Goal: Task Accomplishment & Management: Use online tool/utility

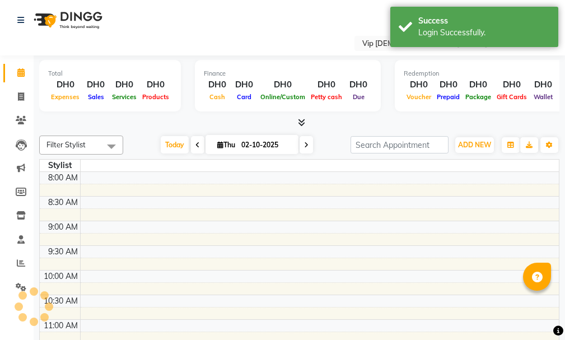
select select "en"
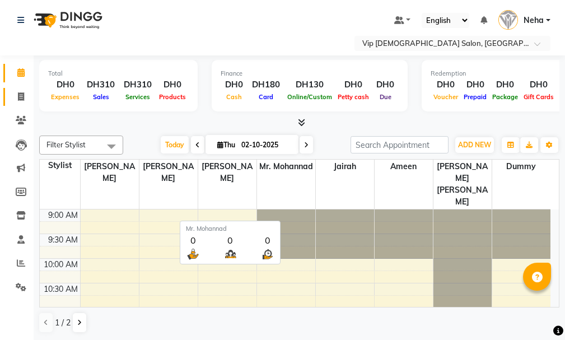
click at [20, 99] on icon at bounding box center [21, 96] width 6 height 8
select select "service"
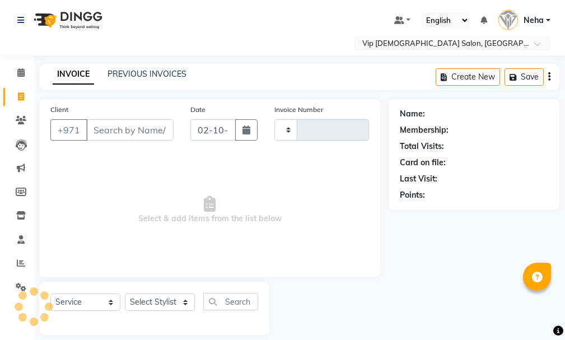
type input "2097"
select select "8415"
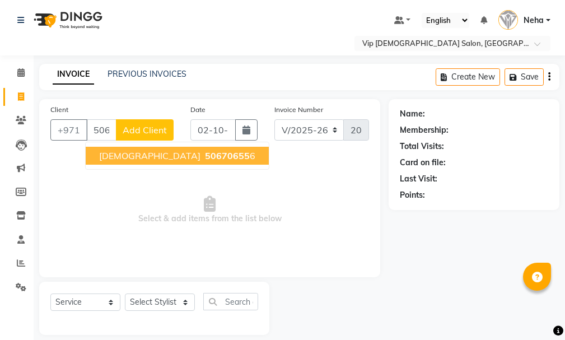
click at [205, 156] on span "50670655" at bounding box center [227, 155] width 45 height 11
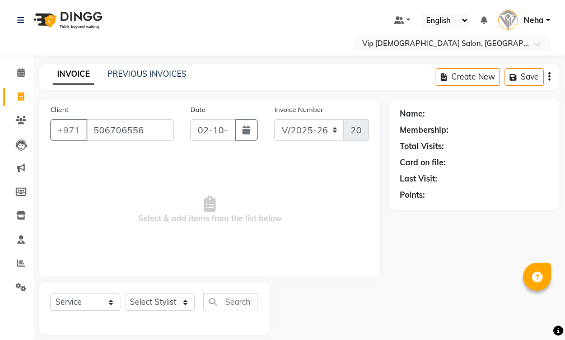
type input "506706556"
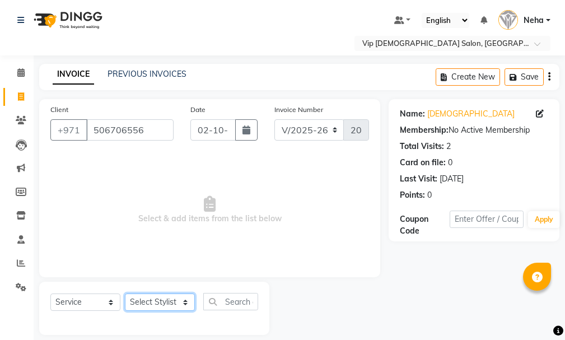
click at [154, 300] on select "Select Stylist [PERSON_NAME] [PERSON_NAME] [PERSON_NAME] [PERSON_NAME] [PERSON_…" at bounding box center [160, 301] width 70 height 17
select select "81363"
click at [125, 293] on select "Select Stylist [PERSON_NAME] [PERSON_NAME] [PERSON_NAME] [PERSON_NAME] [PERSON_…" at bounding box center [160, 301] width 70 height 17
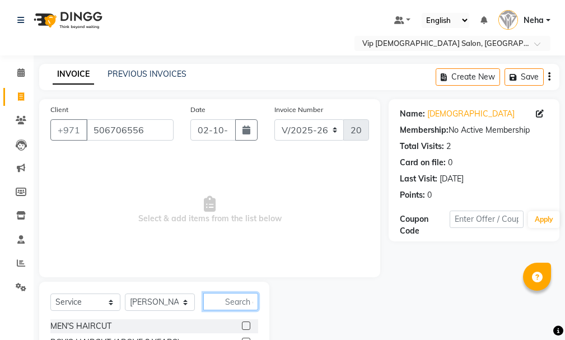
click at [234, 296] on input "text" at bounding box center [230, 301] width 55 height 17
type input "craf"
click at [245, 325] on label at bounding box center [246, 325] width 8 height 8
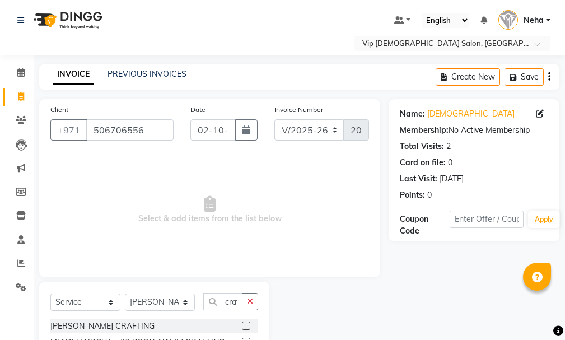
click at [245, 325] on input "checkbox" at bounding box center [245, 326] width 7 height 7
checkbox input "true"
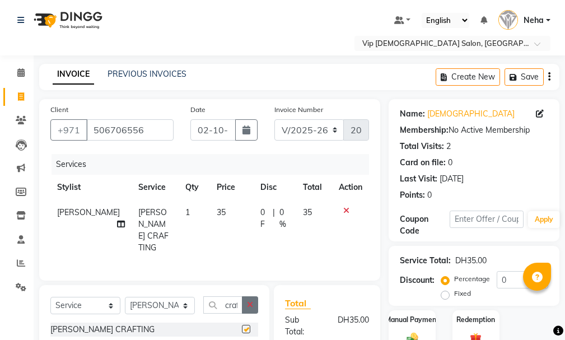
click at [251, 301] on icon "button" at bounding box center [250, 305] width 6 height 8
checkbox input "false"
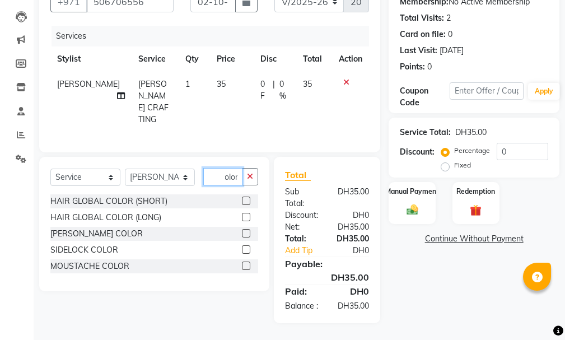
scroll to position [133, 0]
type input "color"
click at [244, 229] on label at bounding box center [246, 233] width 8 height 8
click at [244, 230] on input "checkbox" at bounding box center [245, 233] width 7 height 7
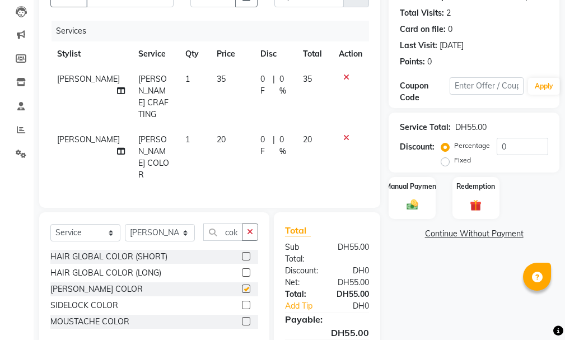
checkbox input "false"
click at [408, 198] on div "Manual Payment" at bounding box center [412, 198] width 49 height 44
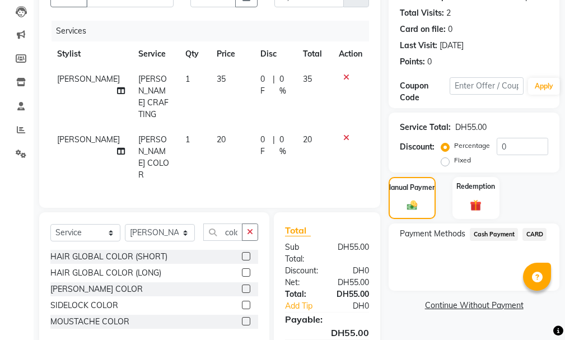
click at [496, 233] on span "Cash Payment" at bounding box center [494, 234] width 48 height 13
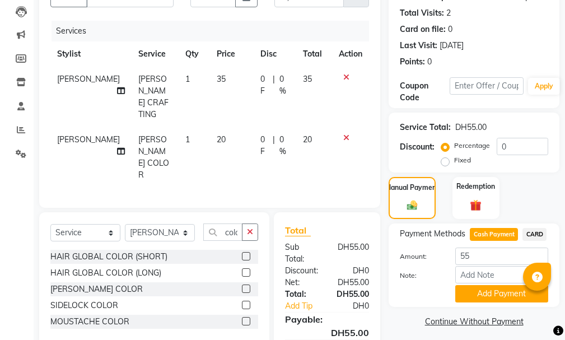
click at [536, 234] on span "CARD" at bounding box center [535, 234] width 24 height 13
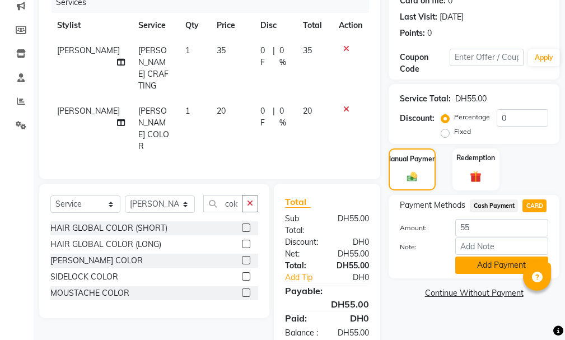
click at [502, 259] on button "Add Payment" at bounding box center [501, 265] width 93 height 17
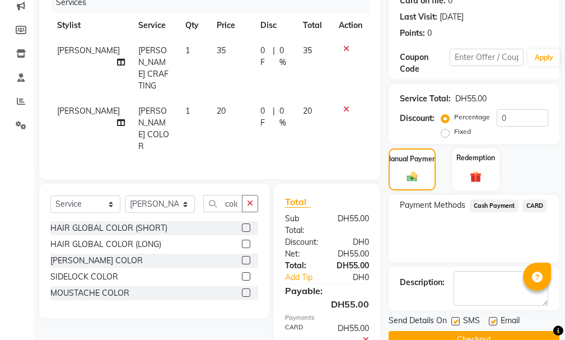
click at [472, 331] on button "Checkout" at bounding box center [474, 339] width 171 height 17
